Goal: Task Accomplishment & Management: Manage account settings

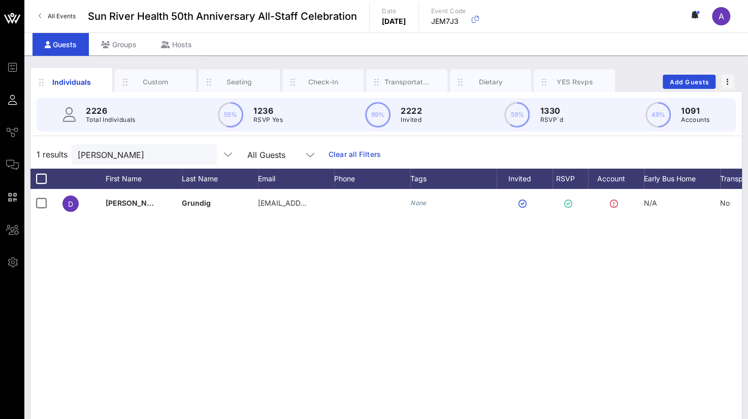
scroll to position [0, 80]
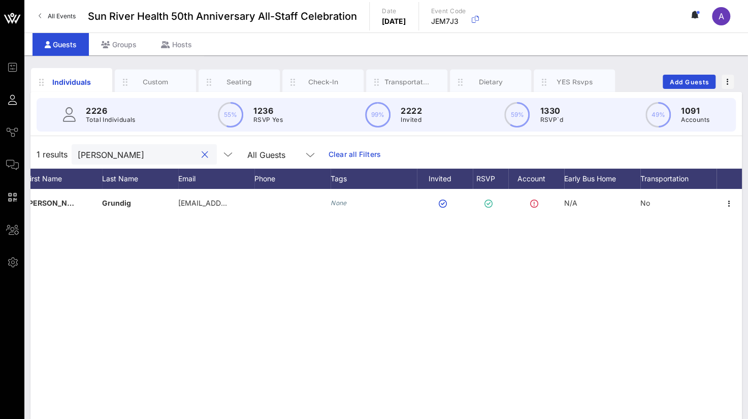
drag, startPoint x: 134, startPoint y: 154, endPoint x: -4, endPoint y: 158, distance: 138.1
click at [0, 158] on html "Event Builder Guests Journeys Comms QR Scanner Team Settings Sun River Health 5…" at bounding box center [374, 209] width 748 height 419
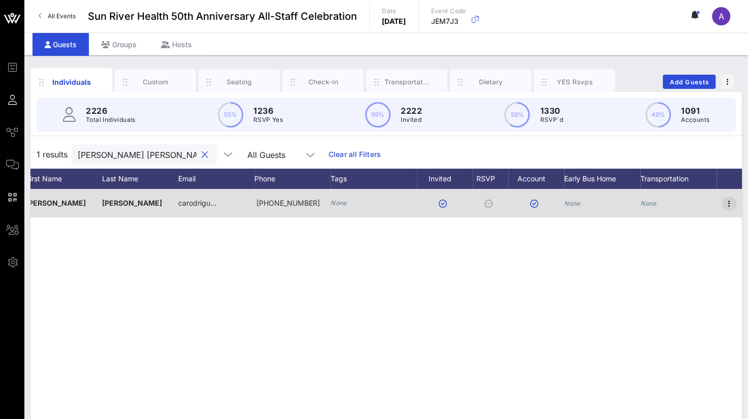
type input "[PERSON_NAME] [PERSON_NAME]"
click at [728, 201] on icon "button" at bounding box center [729, 203] width 12 height 12
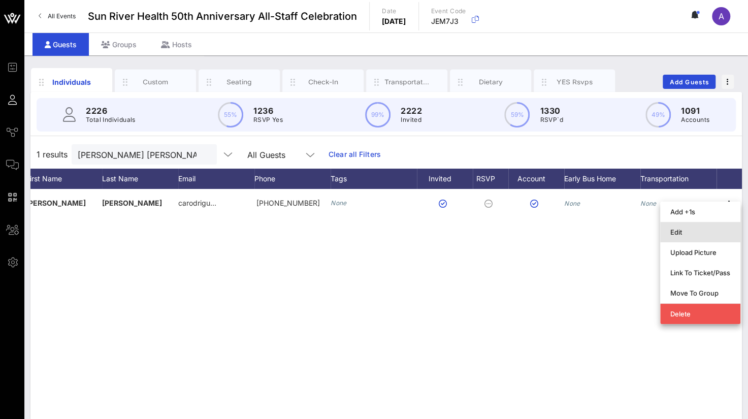
click at [676, 227] on div "Edit" at bounding box center [700, 232] width 60 height 16
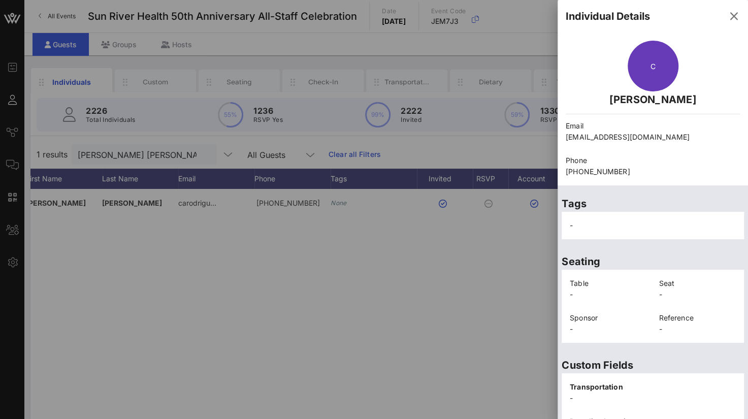
scroll to position [221, 0]
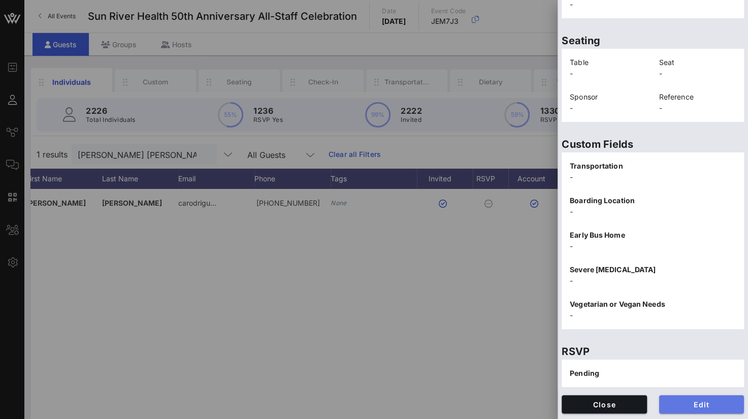
click at [704, 402] on span "Edit" at bounding box center [701, 404] width 69 height 9
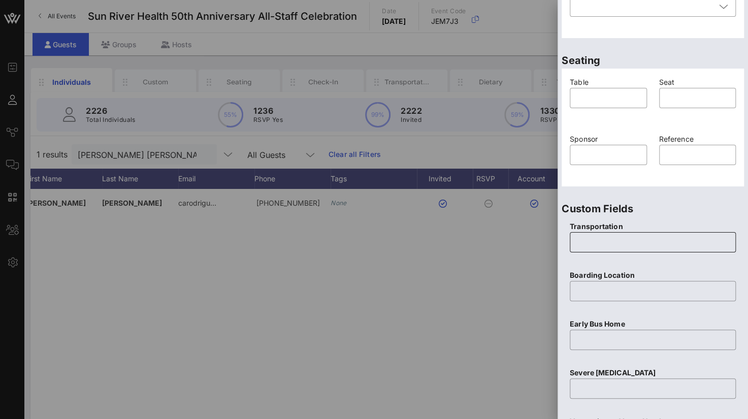
click at [606, 240] on input "text" at bounding box center [653, 242] width 154 height 16
type input "None"
click at [581, 304] on div at bounding box center [653, 306] width 154 height 7
click at [581, 296] on input "text" at bounding box center [653, 291] width 154 height 16
type input "None"
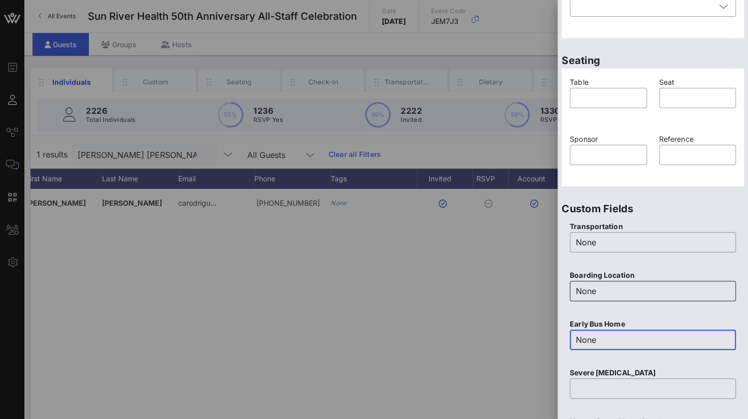
type input "None"
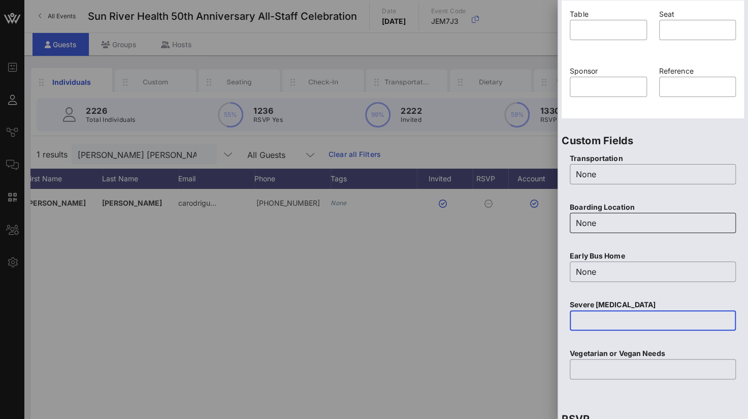
scroll to position [373, 0]
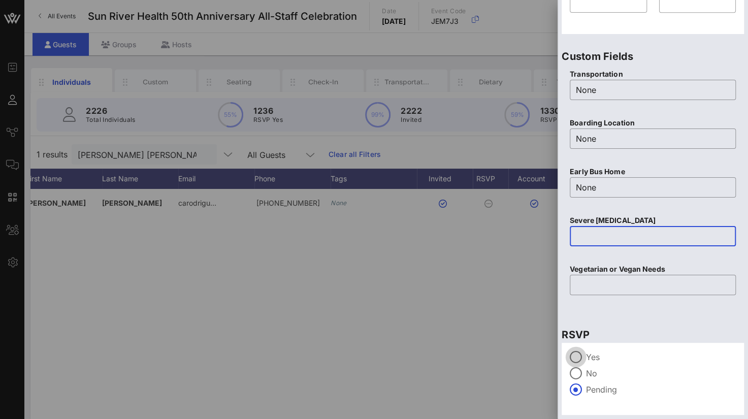
click at [576, 355] on div at bounding box center [575, 356] width 17 height 17
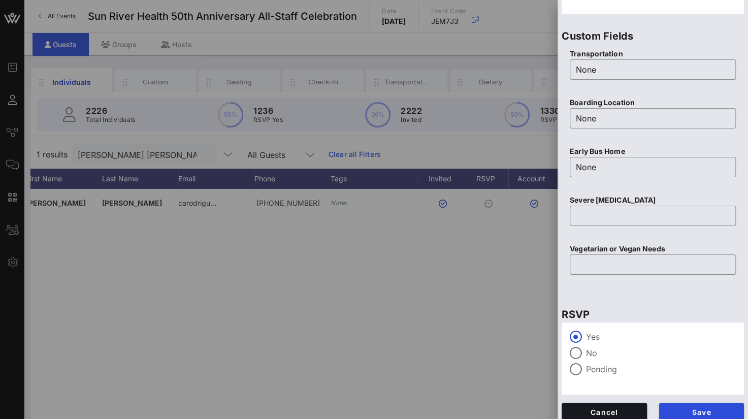
scroll to position [401, 0]
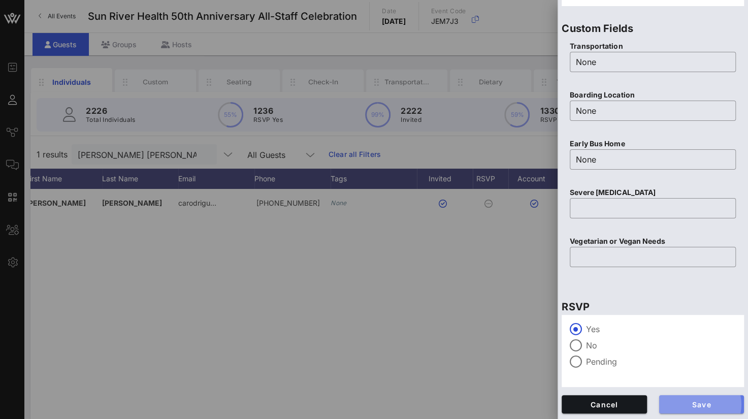
click at [707, 401] on span "Save" at bounding box center [701, 404] width 69 height 9
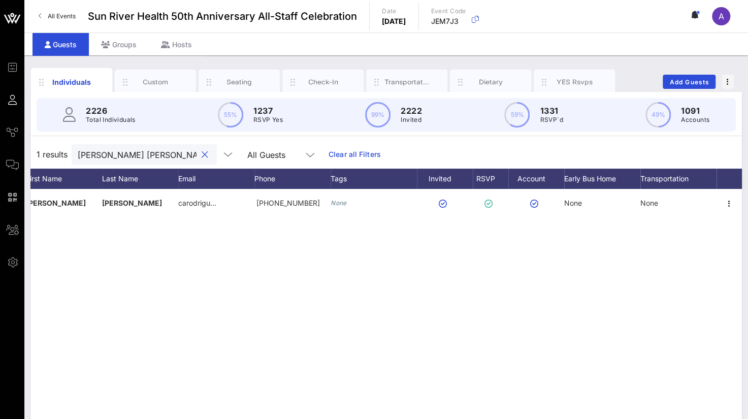
drag, startPoint x: 124, startPoint y: 153, endPoint x: -3, endPoint y: 158, distance: 127.0
click at [0, 158] on html "Event Builder Guests Journeys Comms QR Scanner Team Settings Sun River Health 5…" at bounding box center [374, 209] width 748 height 419
drag, startPoint x: 140, startPoint y: 154, endPoint x: 45, endPoint y: 149, distance: 95.0
click at [45, 149] on div "1 results [PERSON_NAME] All Guests Clear all Filters" at bounding box center [385, 154] width 711 height 28
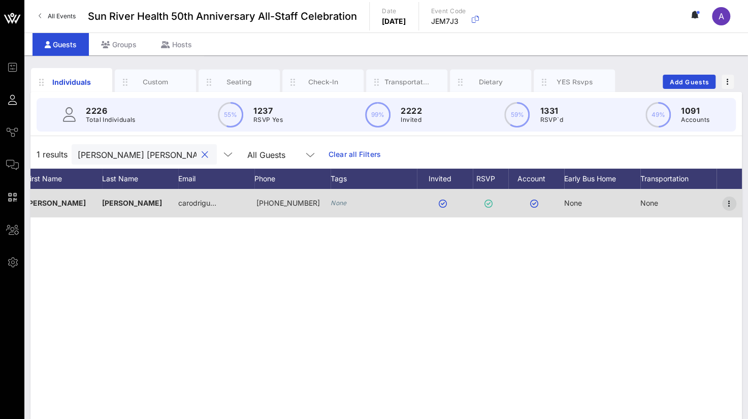
type input "[PERSON_NAME] [PERSON_NAME]"
click at [730, 200] on icon "button" at bounding box center [729, 203] width 12 height 12
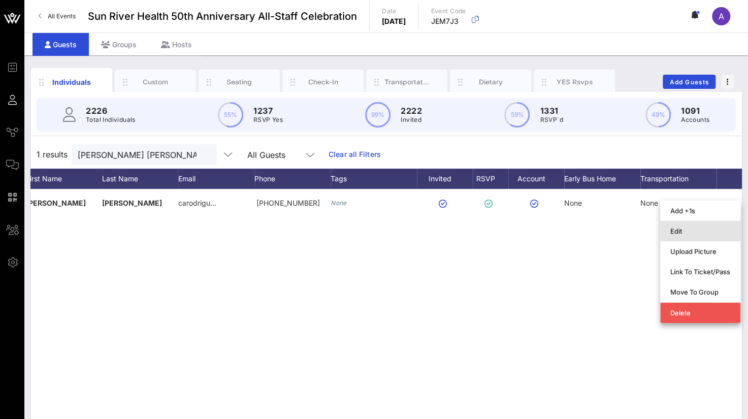
click at [677, 228] on div "Edit" at bounding box center [700, 231] width 60 height 8
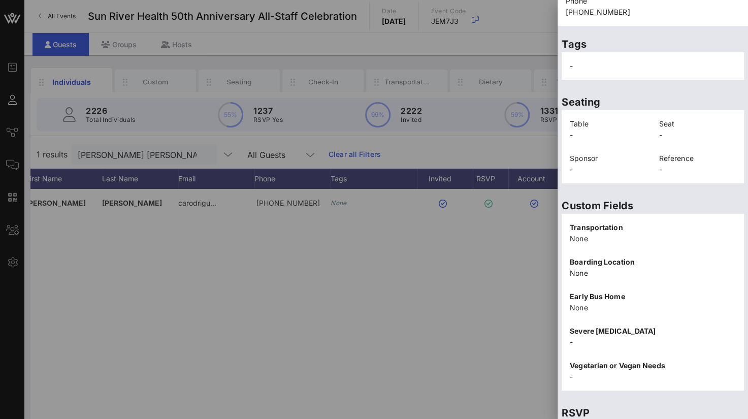
scroll to position [221, 0]
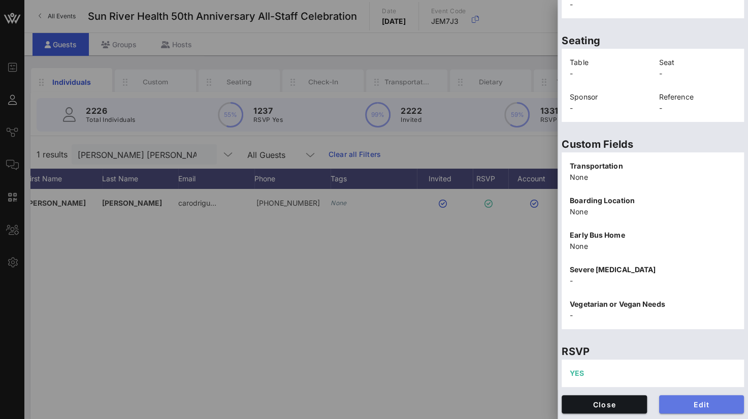
click at [689, 401] on span "Edit" at bounding box center [701, 404] width 69 height 9
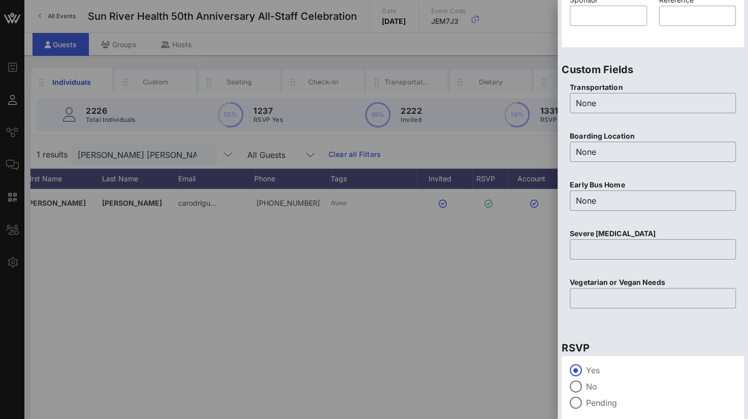
scroll to position [401, 0]
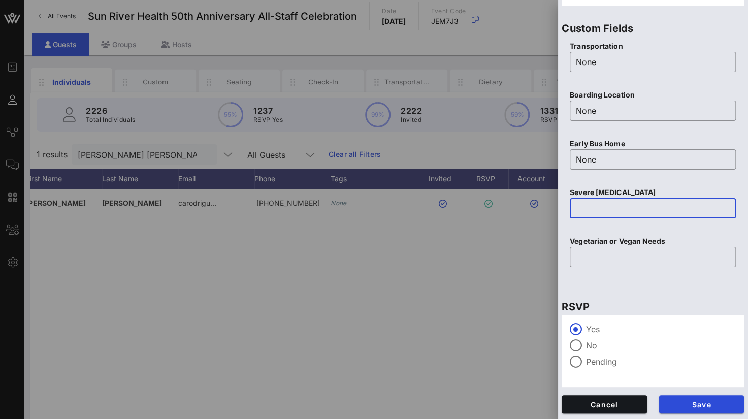
click at [577, 204] on input "text" at bounding box center [653, 208] width 154 height 16
type input "None"
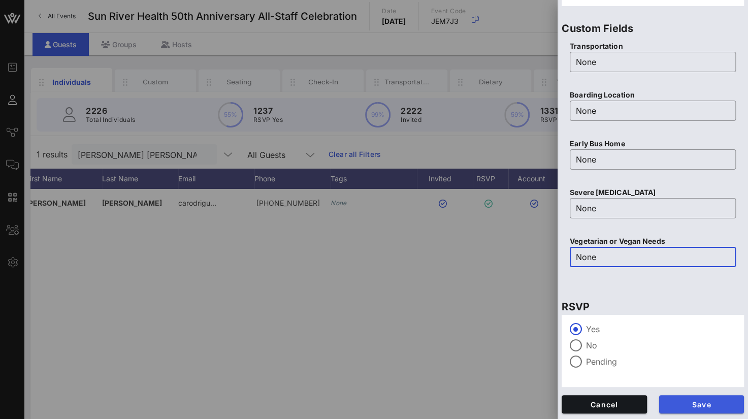
type input "None"
click at [676, 406] on span "Save" at bounding box center [701, 404] width 69 height 9
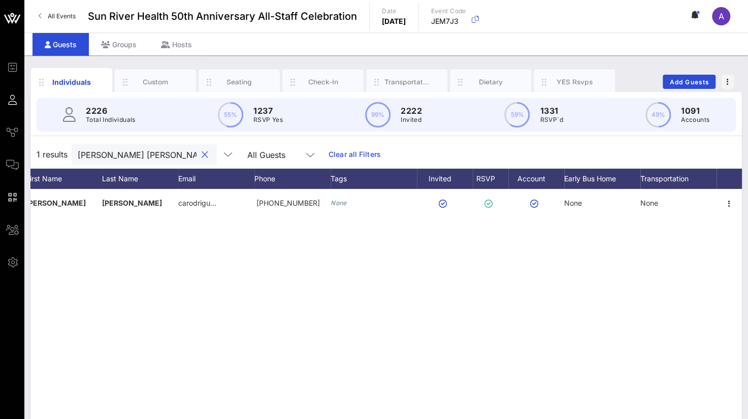
drag, startPoint x: 151, startPoint y: 155, endPoint x: -4, endPoint y: 153, distance: 155.3
click at [0, 153] on html "Event Builder Guests Journeys Comms QR Scanner Team Settings Sun River Health 5…" at bounding box center [374, 209] width 748 height 419
drag, startPoint x: 136, startPoint y: 157, endPoint x: 35, endPoint y: 147, distance: 102.0
click at [35, 147] on div "1 results [PERSON_NAME] All Guests Clear all Filters" at bounding box center [385, 154] width 711 height 28
drag, startPoint x: 108, startPoint y: 160, endPoint x: 35, endPoint y: 153, distance: 73.4
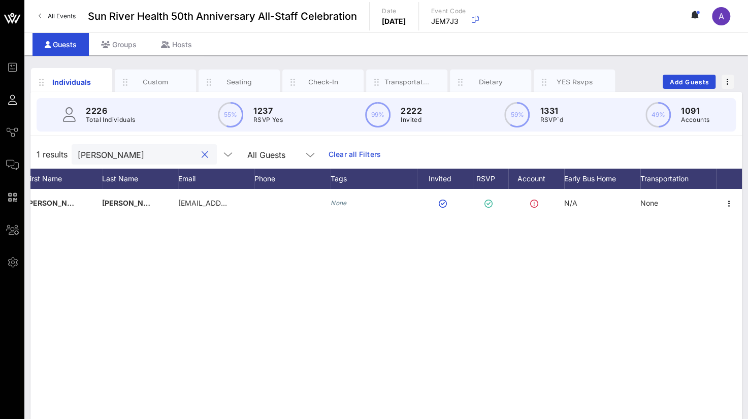
click at [35, 153] on div "1 results [PERSON_NAME] All Guests Clear all Filters" at bounding box center [385, 154] width 711 height 28
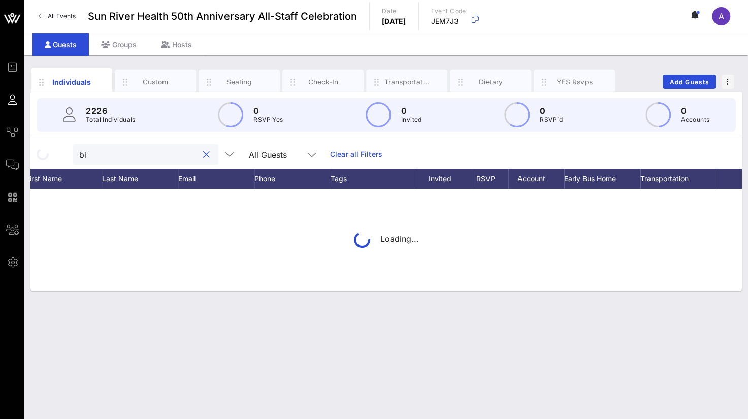
type input "b"
type input "k"
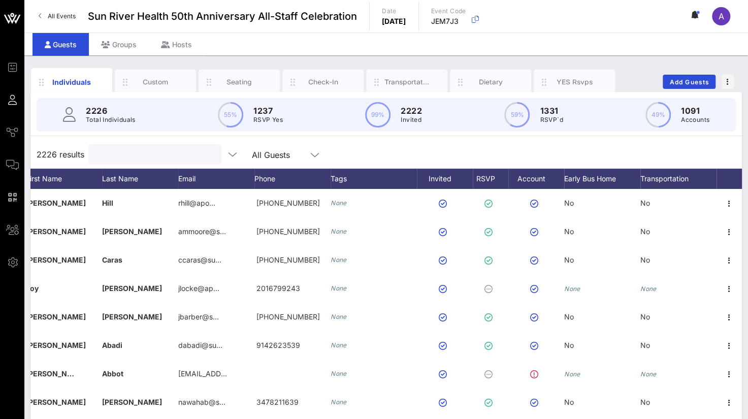
type input "j"
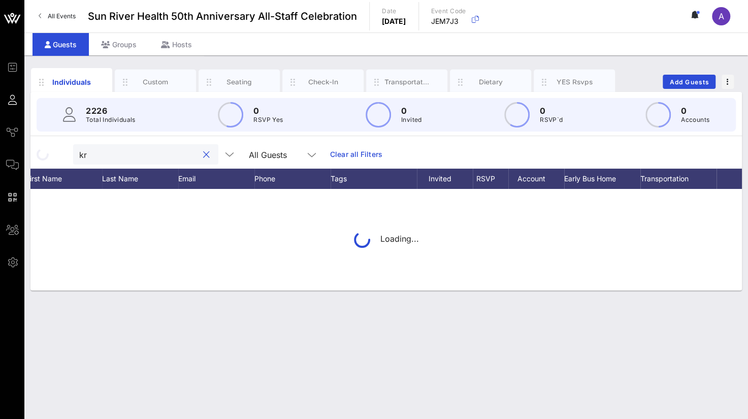
type input "k"
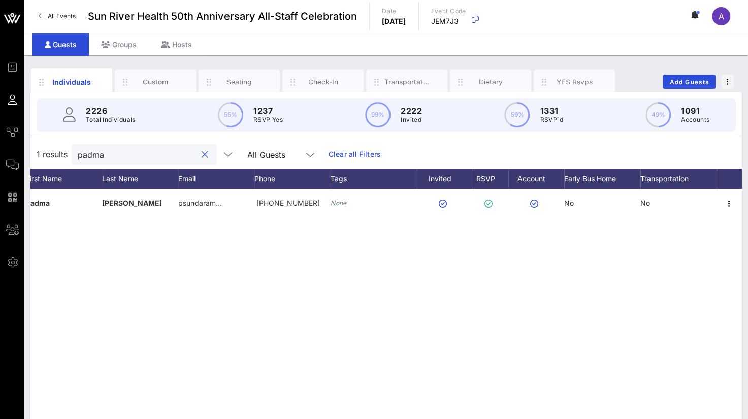
drag, startPoint x: 119, startPoint y: 148, endPoint x: 47, endPoint y: 158, distance: 72.3
click at [47, 158] on div "1 results padma All Guests Clear all Filters" at bounding box center [385, 154] width 711 height 28
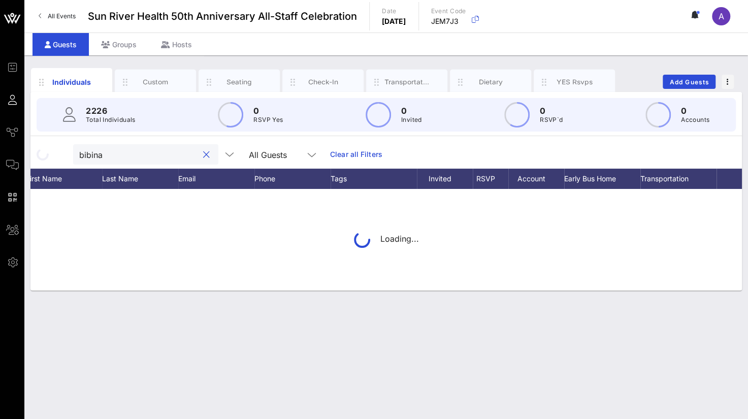
type input "bibina"
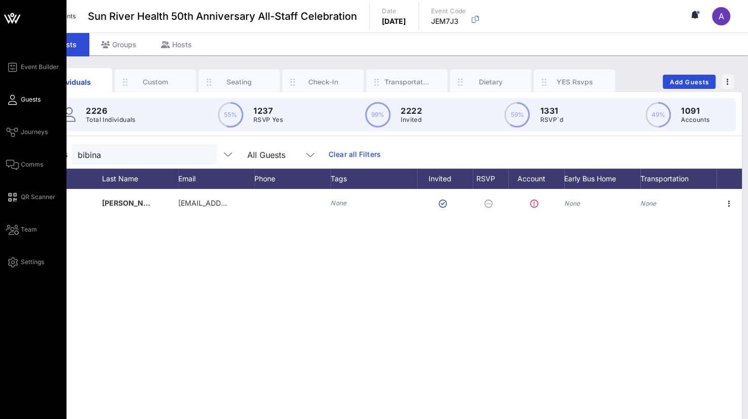
click at [43, 166] on div "Event Builder Guests Journeys Comms QR Scanner Team Settings" at bounding box center [36, 164] width 60 height 207
click at [33, 164] on span "Comms" at bounding box center [32, 164] width 22 height 9
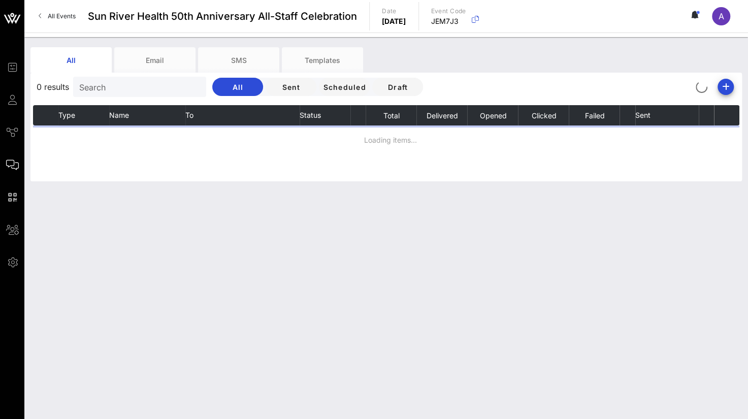
click at [106, 87] on input "Search" at bounding box center [138, 86] width 119 height 13
type input "bibina"
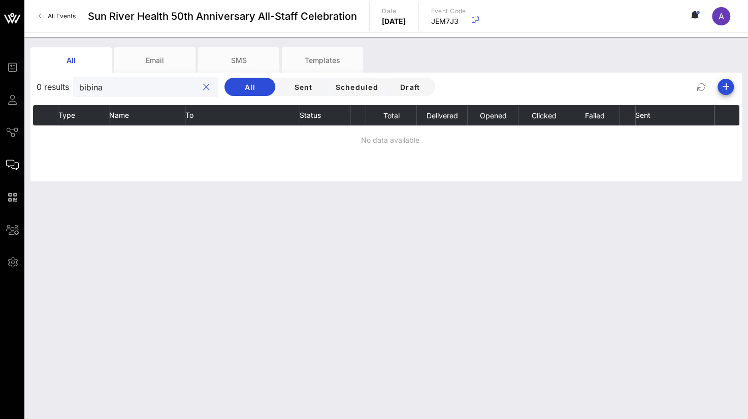
click at [120, 89] on input "bibina" at bounding box center [138, 86] width 119 height 13
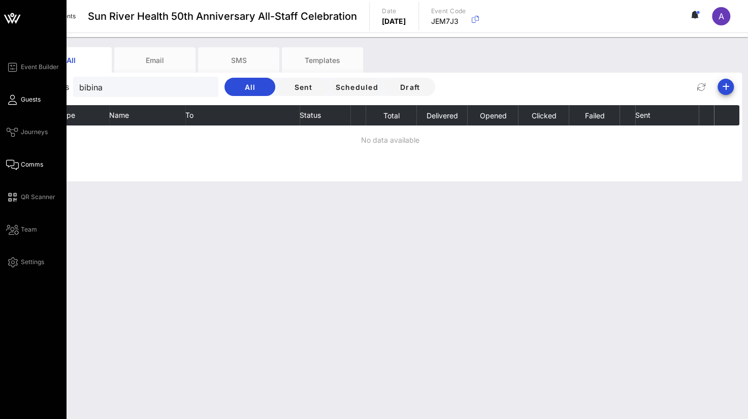
click at [14, 99] on icon at bounding box center [12, 100] width 13 height 2
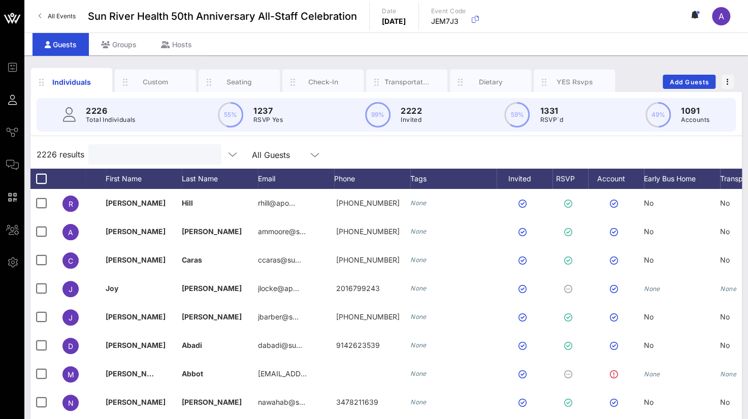
click at [130, 160] on input "text" at bounding box center [153, 154] width 119 height 13
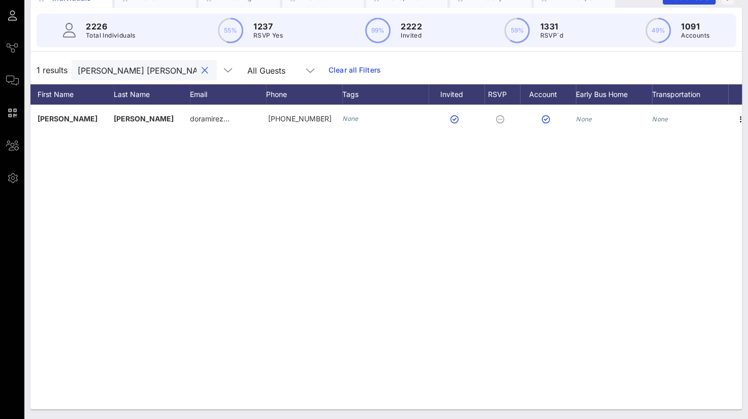
scroll to position [0, 80]
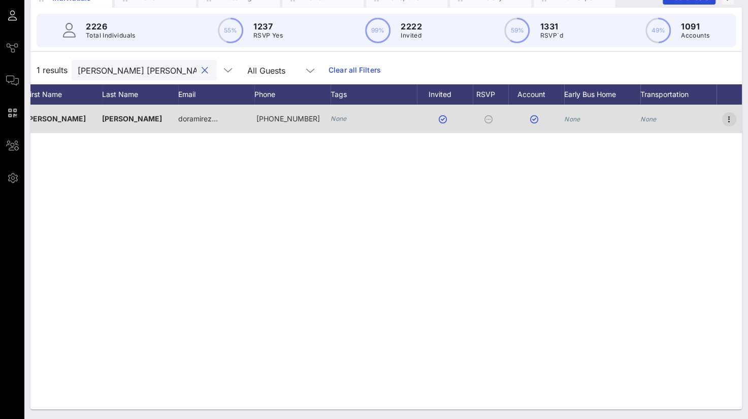
type input "[PERSON_NAME] [PERSON_NAME]"
click at [728, 121] on icon "button" at bounding box center [729, 119] width 12 height 12
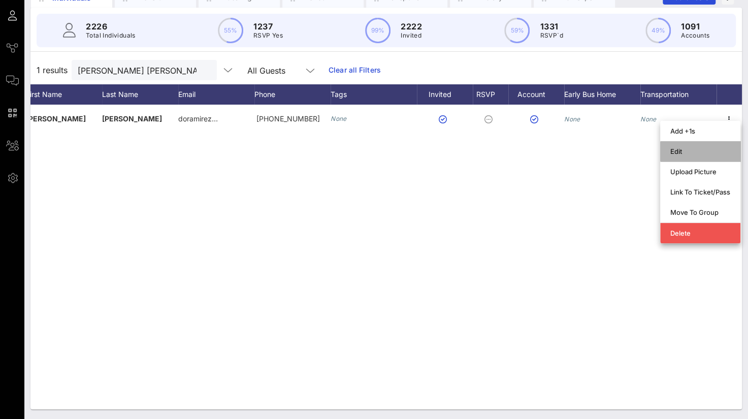
click at [688, 155] on div "Edit" at bounding box center [700, 151] width 60 height 16
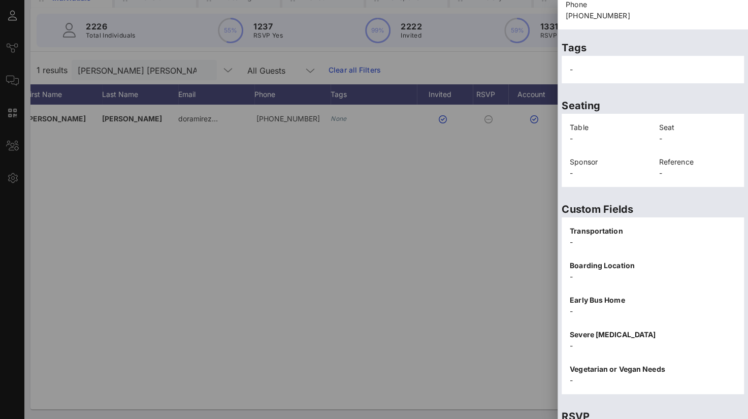
scroll to position [221, 0]
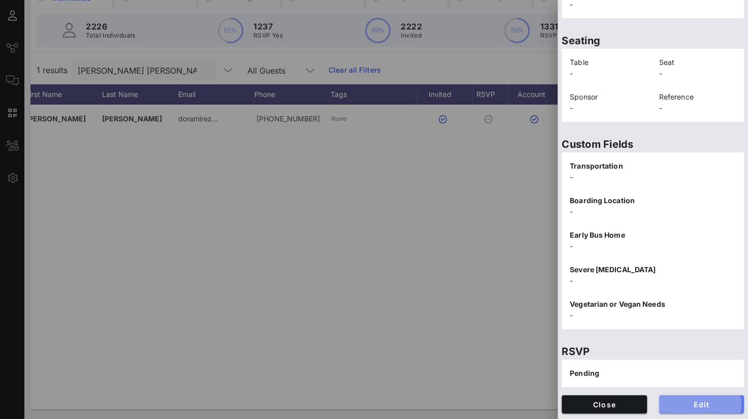
click at [680, 404] on span "Edit" at bounding box center [701, 404] width 69 height 9
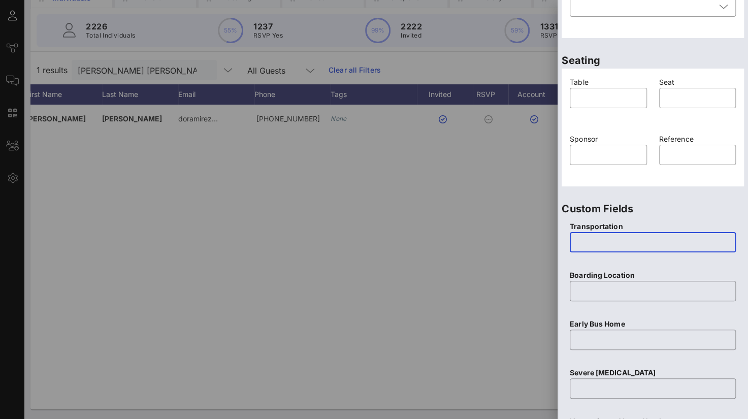
click at [584, 243] on input "text" at bounding box center [653, 242] width 154 height 16
type input "NOne"
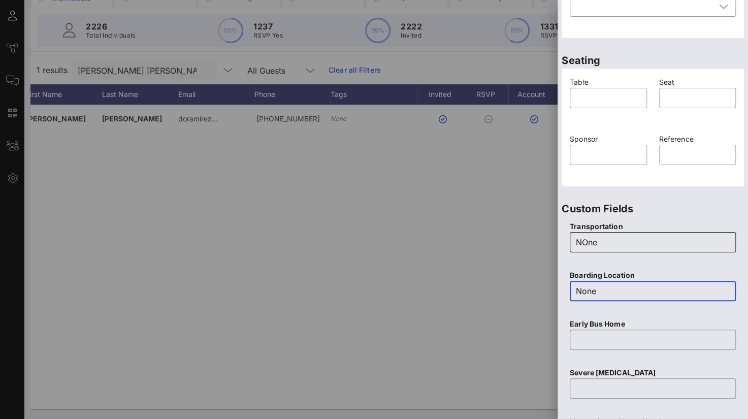
type input "None"
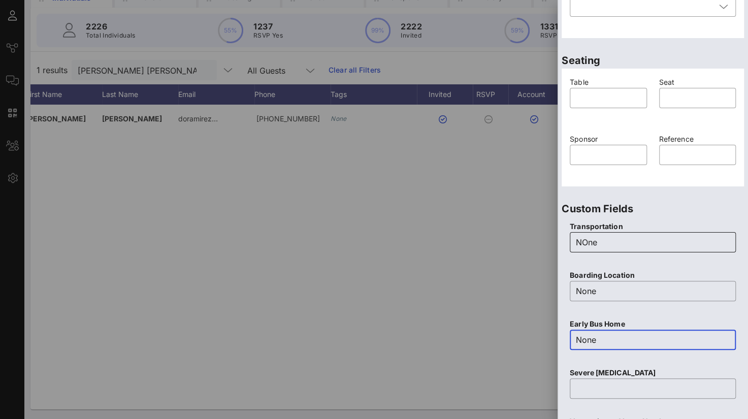
type input "None"
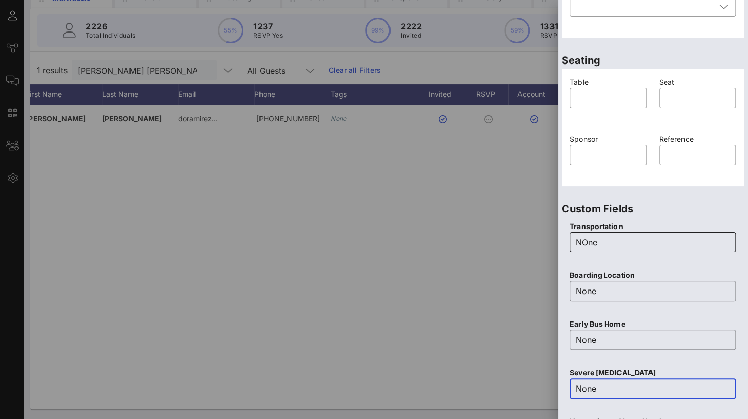
type input "None"
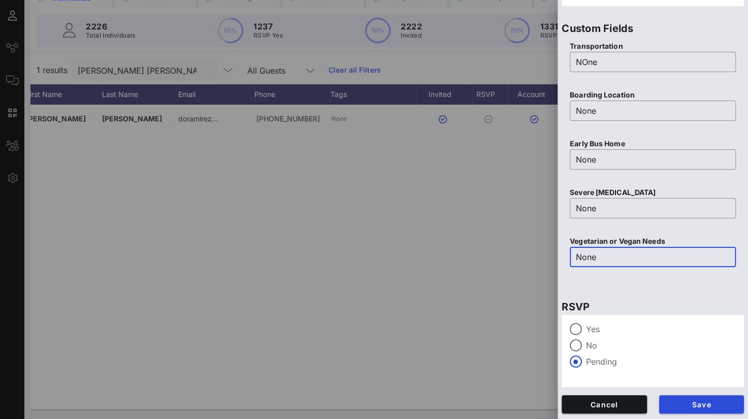
type input "None"
click at [572, 324] on div at bounding box center [575, 328] width 17 height 17
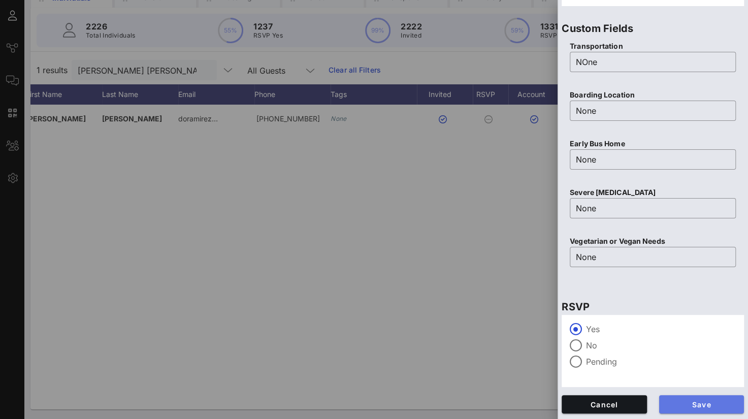
click at [695, 402] on span "Save" at bounding box center [701, 404] width 69 height 9
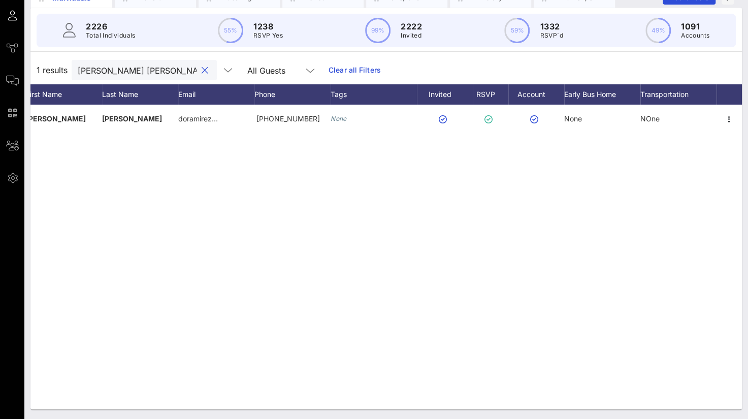
drag, startPoint x: 123, startPoint y: 72, endPoint x: 48, endPoint y: 69, distance: 75.2
click at [48, 69] on div "1 results [PERSON_NAME] ra All Guests Clear all Filters" at bounding box center [385, 70] width 711 height 28
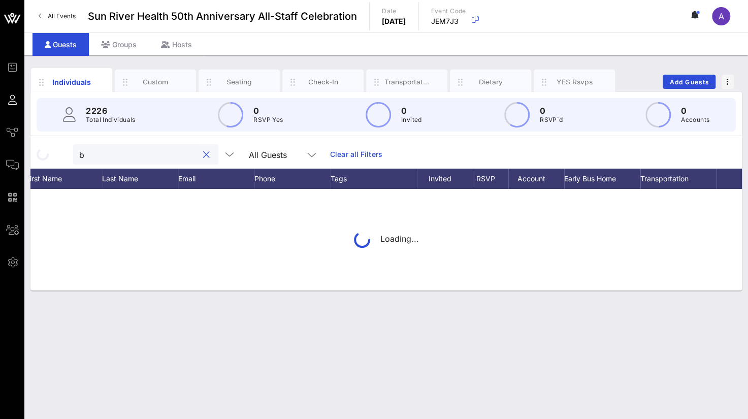
scroll to position [0, 0]
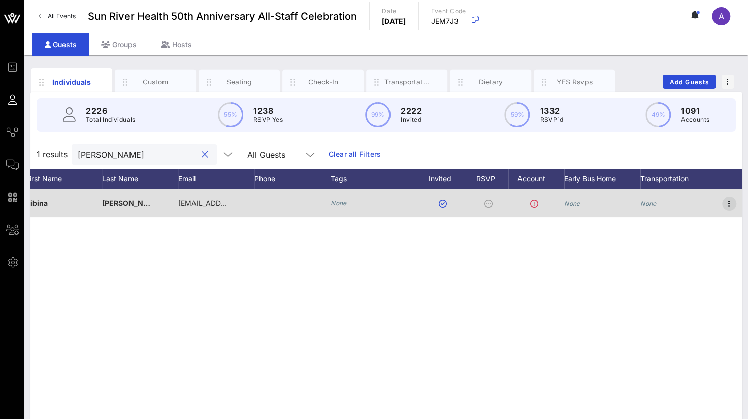
type input "[PERSON_NAME]"
click at [728, 199] on icon "button" at bounding box center [729, 203] width 12 height 12
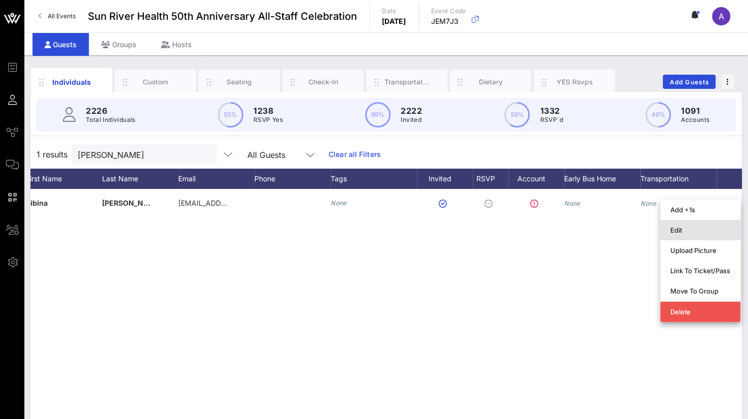
click at [683, 231] on div "Edit" at bounding box center [700, 230] width 60 height 8
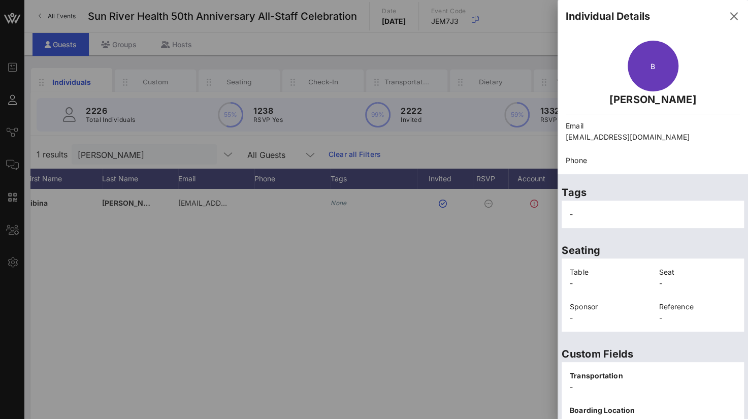
scroll to position [210, 0]
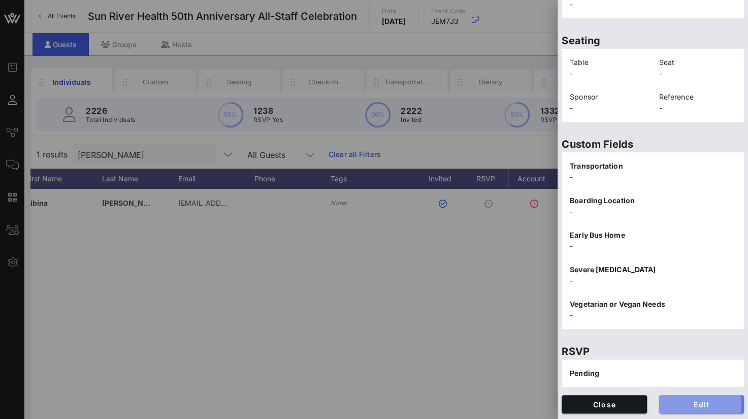
click at [687, 409] on button "Edit" at bounding box center [701, 404] width 85 height 18
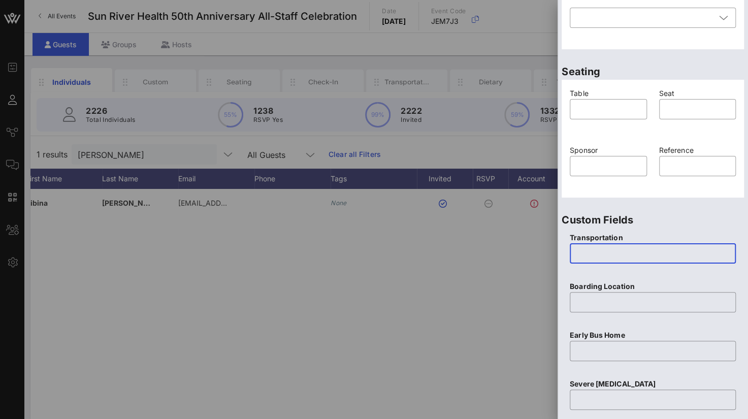
click at [589, 256] on input "text" at bounding box center [653, 253] width 154 height 16
type input "NOne"
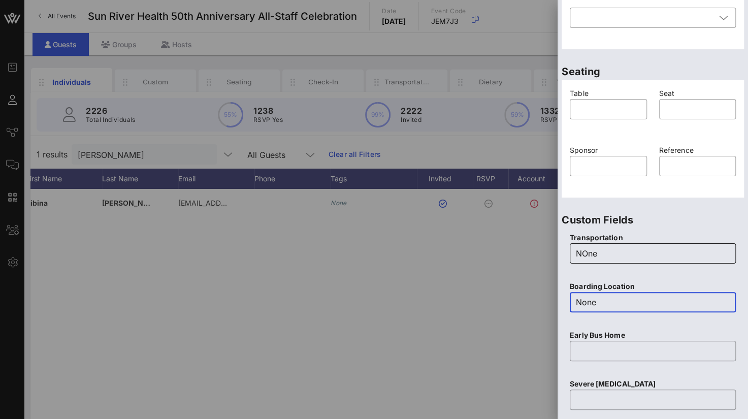
type input "None"
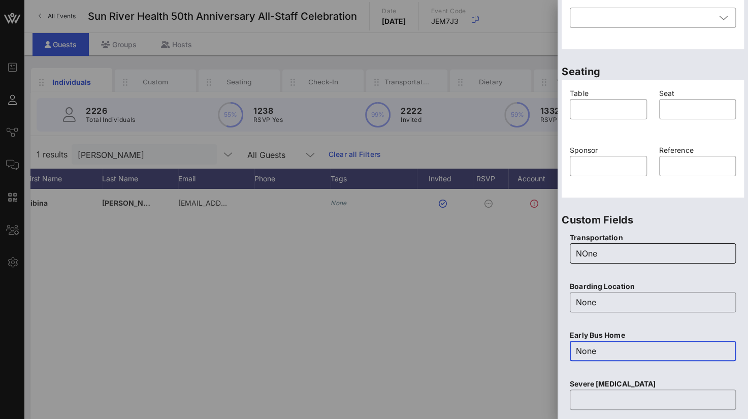
type input "None"
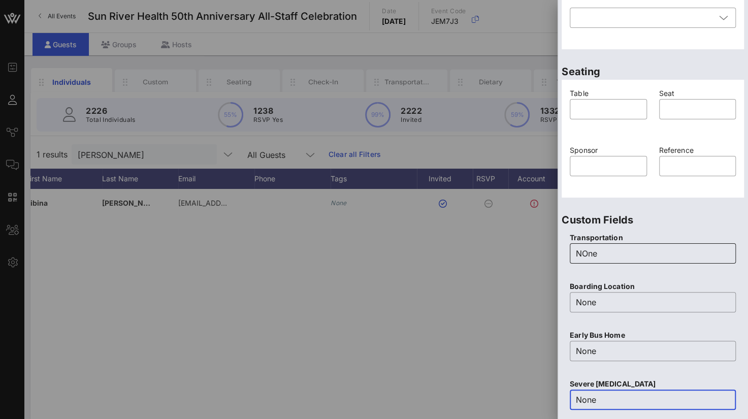
type input "None"
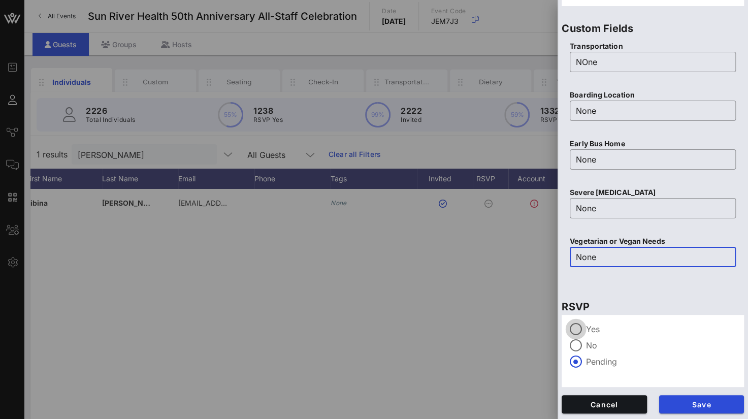
type input "None"
click at [579, 328] on div at bounding box center [575, 328] width 17 height 17
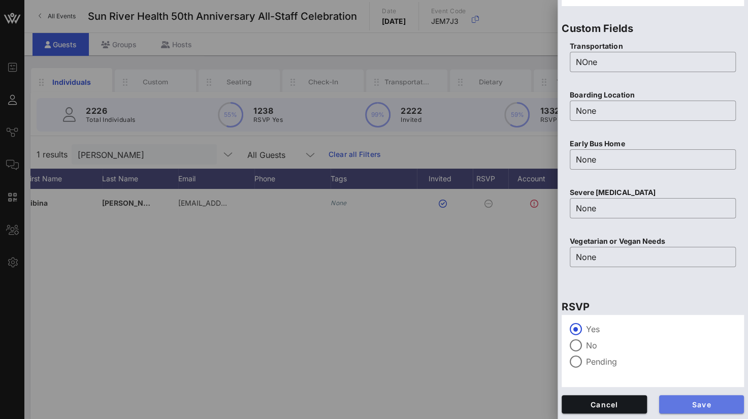
click at [686, 402] on span "Save" at bounding box center [701, 404] width 69 height 9
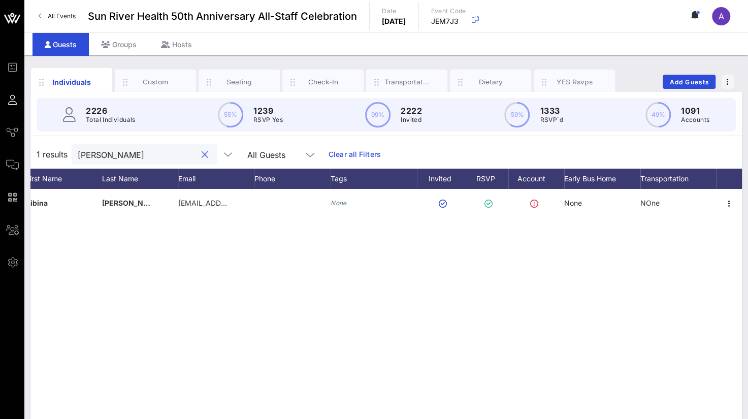
click at [0, 142] on html "Event Builder Guests Journeys Comms QR Scanner Team Settings Sun River Health 5…" at bounding box center [374, 209] width 748 height 419
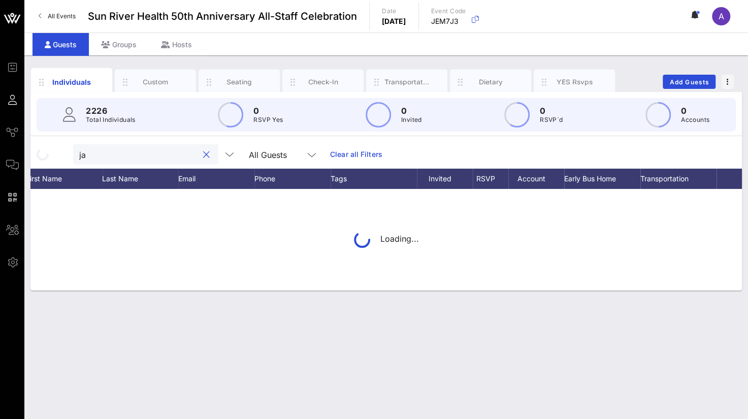
type input "j"
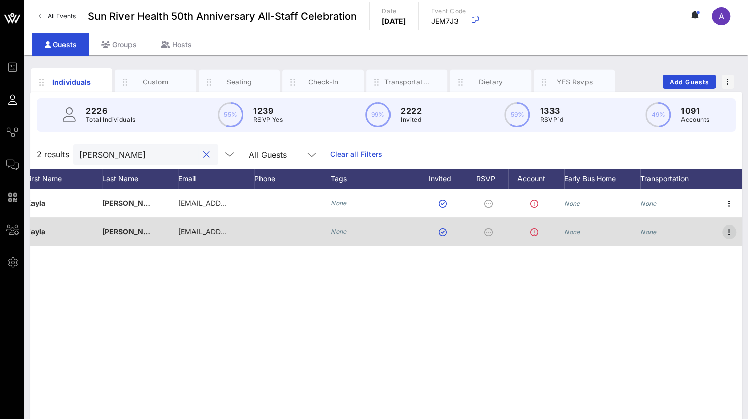
type input "[PERSON_NAME]"
click at [729, 234] on icon "button" at bounding box center [729, 232] width 12 height 12
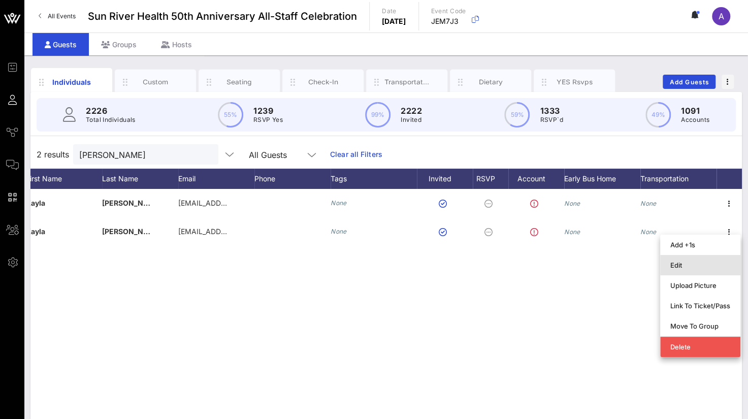
click at [689, 266] on div "Edit" at bounding box center [700, 265] width 60 height 8
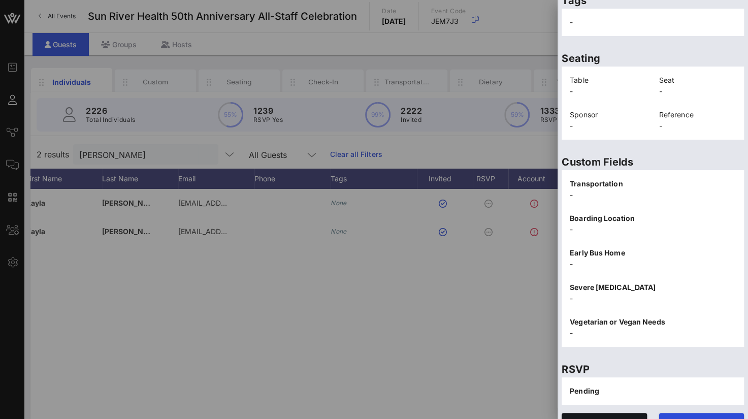
scroll to position [210, 0]
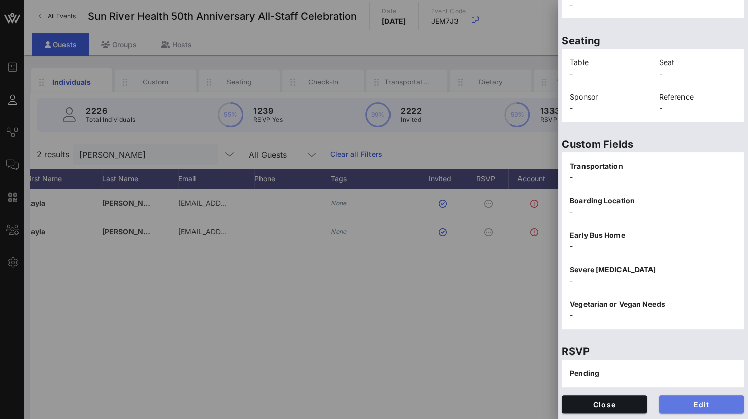
click at [705, 407] on span "Edit" at bounding box center [701, 404] width 69 height 9
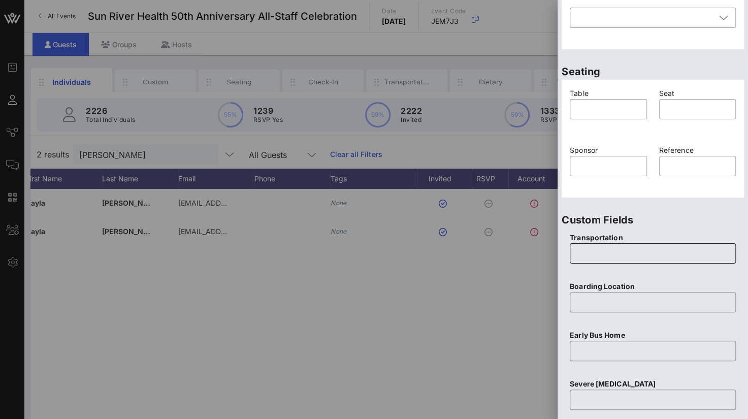
click at [590, 247] on input "text" at bounding box center [653, 253] width 154 height 16
type input "None"
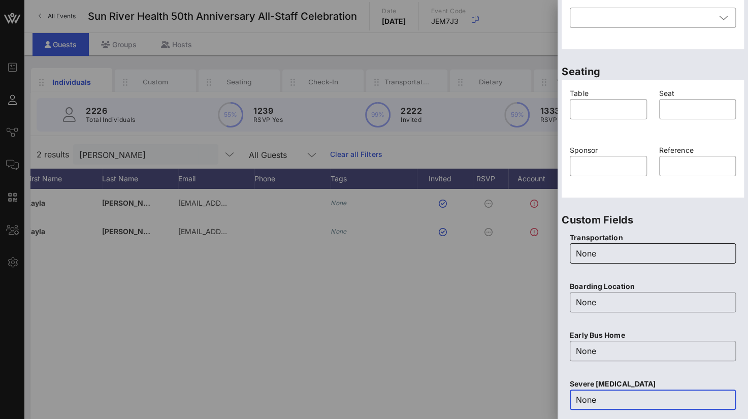
scroll to position [401, 0]
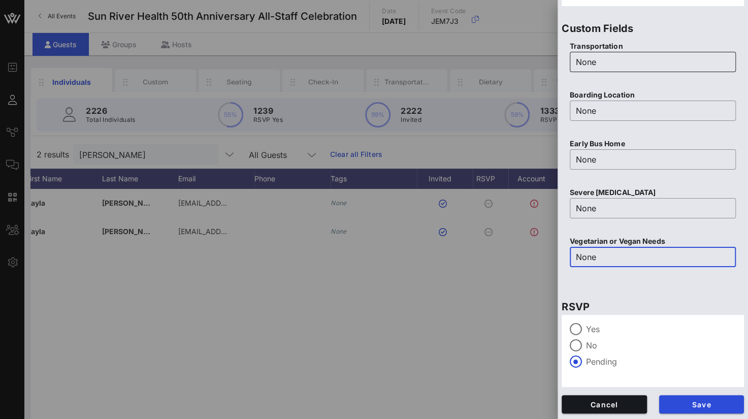
type input "None"
click at [576, 330] on div at bounding box center [575, 328] width 17 height 17
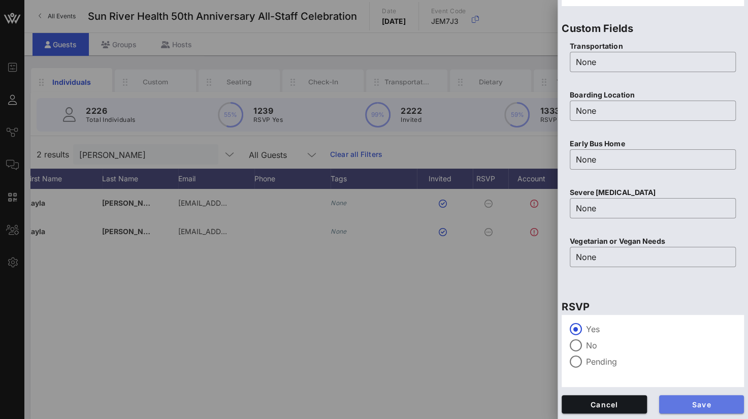
click at [697, 395] on button "Save" at bounding box center [701, 404] width 85 height 18
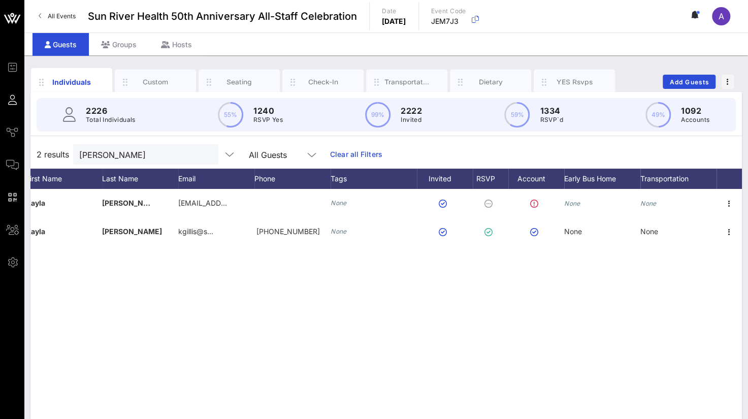
drag, startPoint x: 32, startPoint y: 148, endPoint x: -4, endPoint y: 143, distance: 36.9
click at [0, 143] on html "Event Builder Guests Journeys Comms QR Scanner Team Settings Sun River Health 5…" at bounding box center [374, 209] width 748 height 419
drag, startPoint x: 123, startPoint y: 154, endPoint x: 81, endPoint y: 153, distance: 42.2
click at [81, 153] on input "[PERSON_NAME]" at bounding box center [138, 154] width 119 height 13
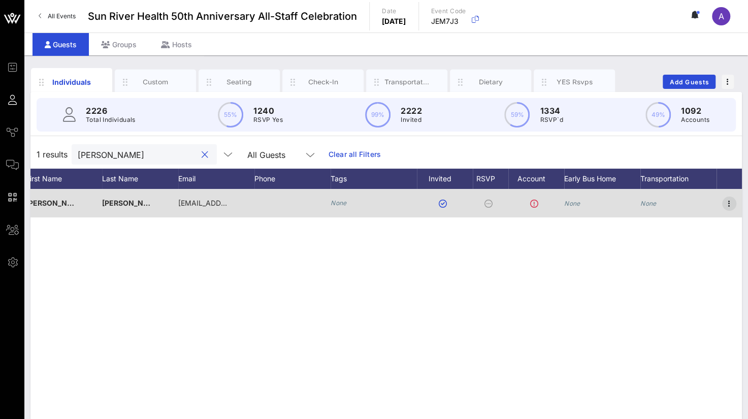
type input "[PERSON_NAME]"
click at [728, 199] on icon "button" at bounding box center [729, 203] width 12 height 12
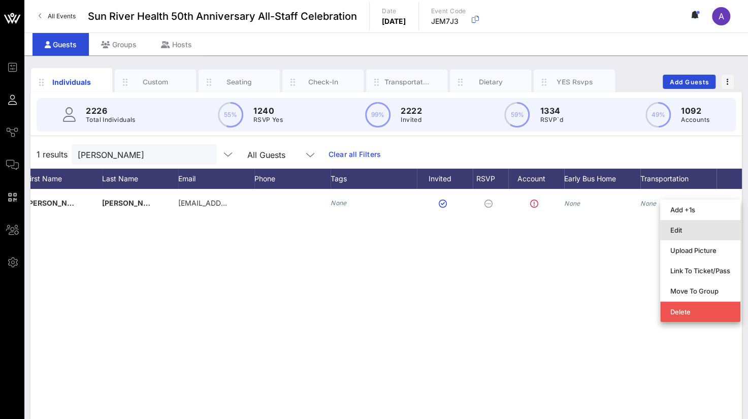
click at [677, 232] on div "Edit" at bounding box center [700, 230] width 60 height 8
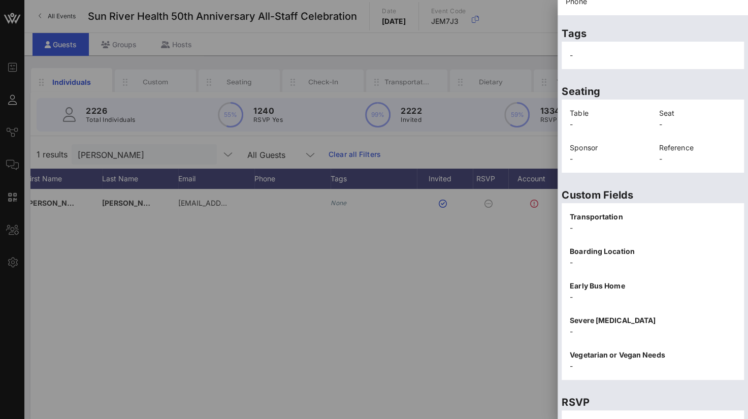
scroll to position [210, 0]
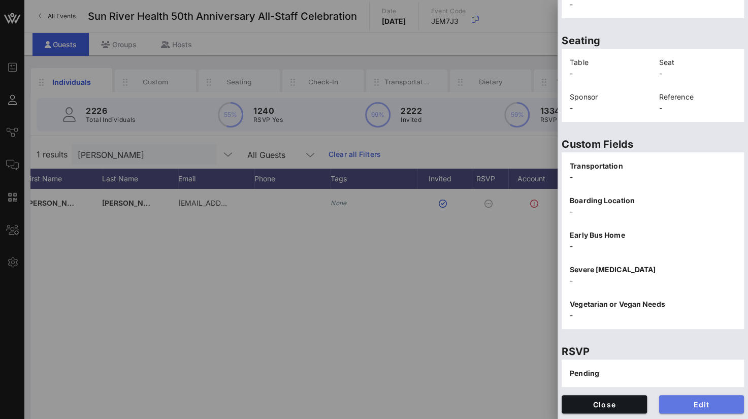
click at [685, 401] on span "Edit" at bounding box center [701, 404] width 69 height 9
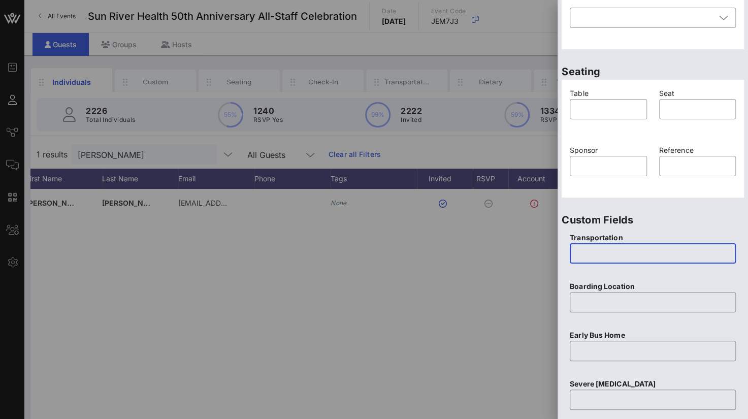
click at [599, 252] on input "text" at bounding box center [653, 253] width 154 height 16
type input "None"
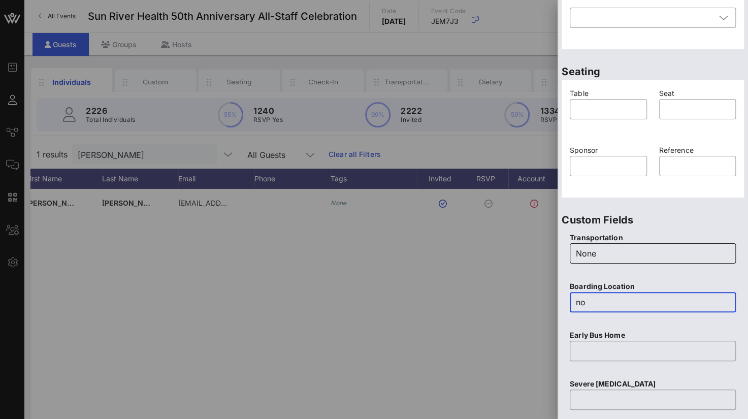
type input "n"
type input "None"
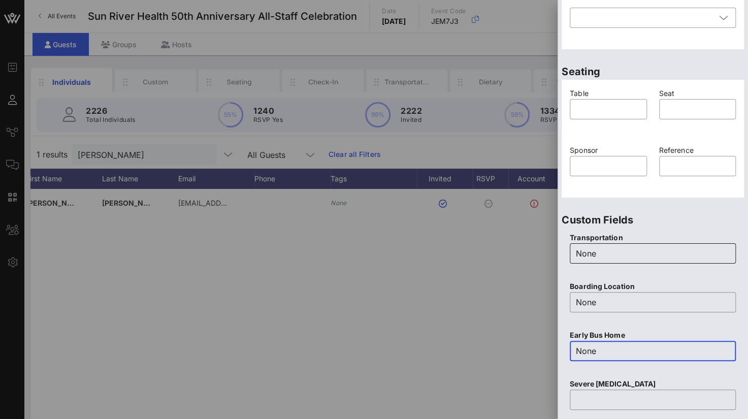
type input "None"
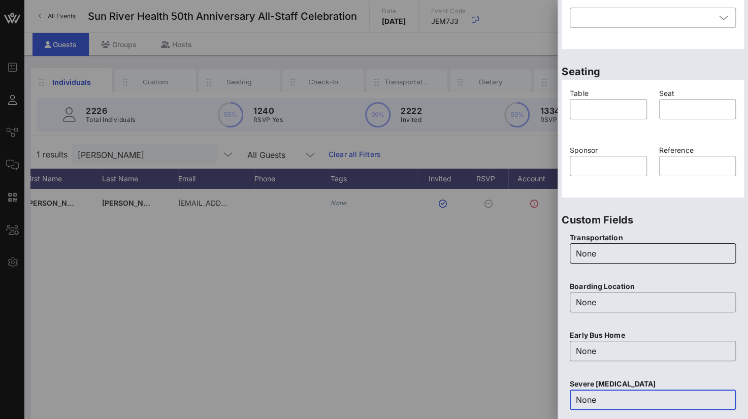
type input "None"
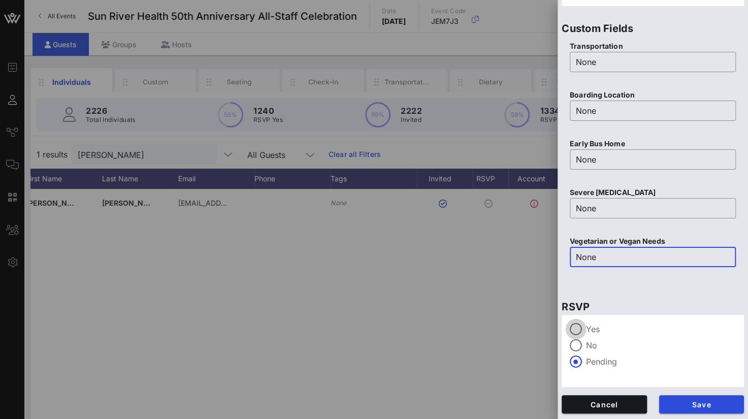
type input "None"
click at [573, 322] on div at bounding box center [575, 328] width 17 height 17
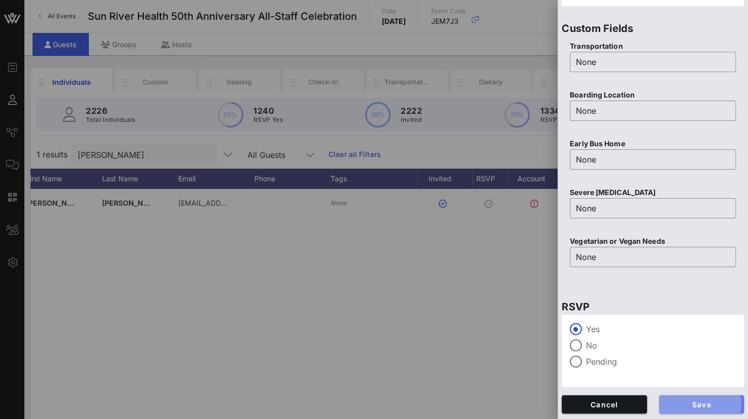
click at [673, 403] on span "Save" at bounding box center [701, 404] width 69 height 9
